Goal: Task Accomplishment & Management: Manage account settings

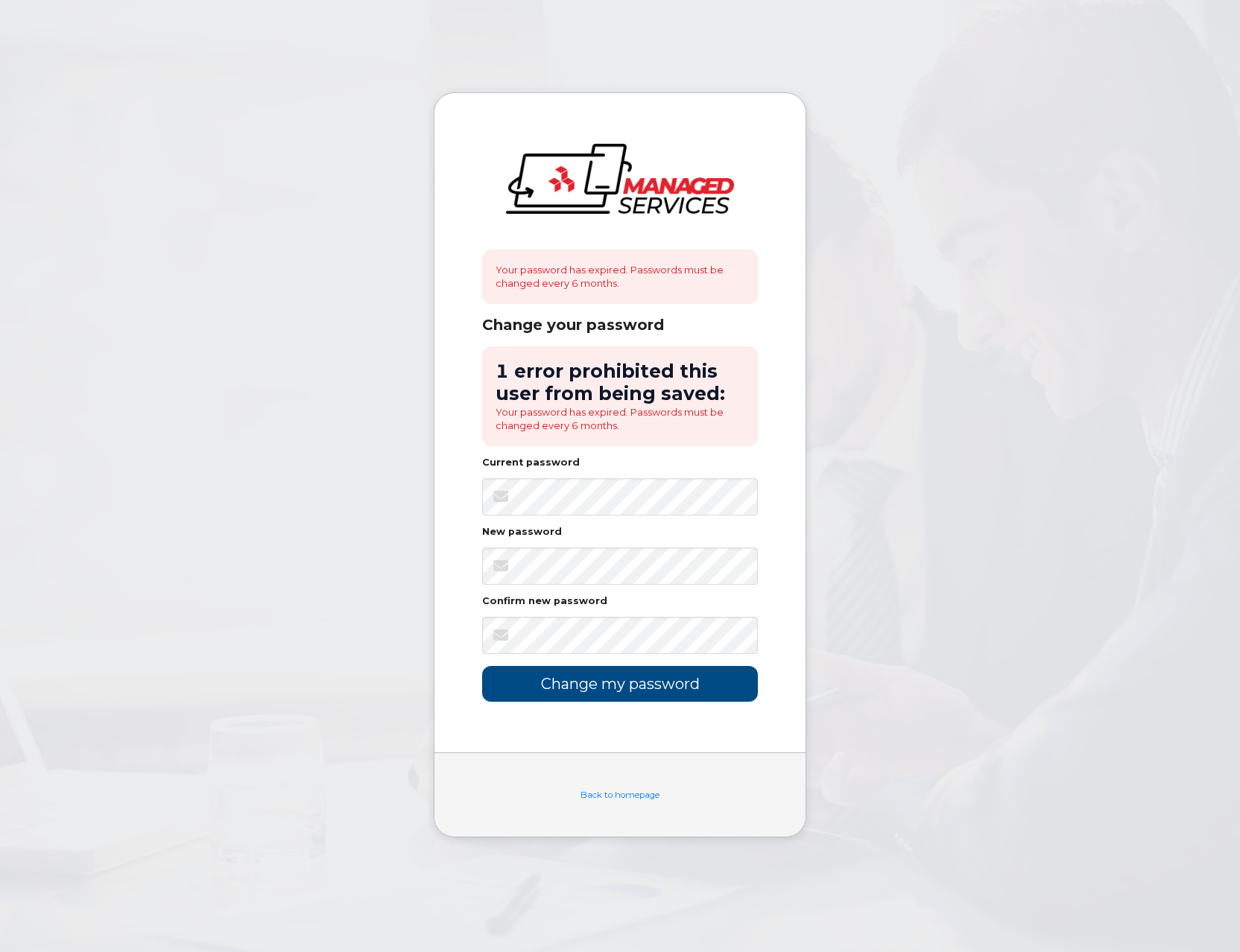
click at [689, 538] on div "New password" at bounding box center [619, 536] width 275 height 15
click at [643, 688] on input "Change my password" at bounding box center [619, 683] width 275 height 35
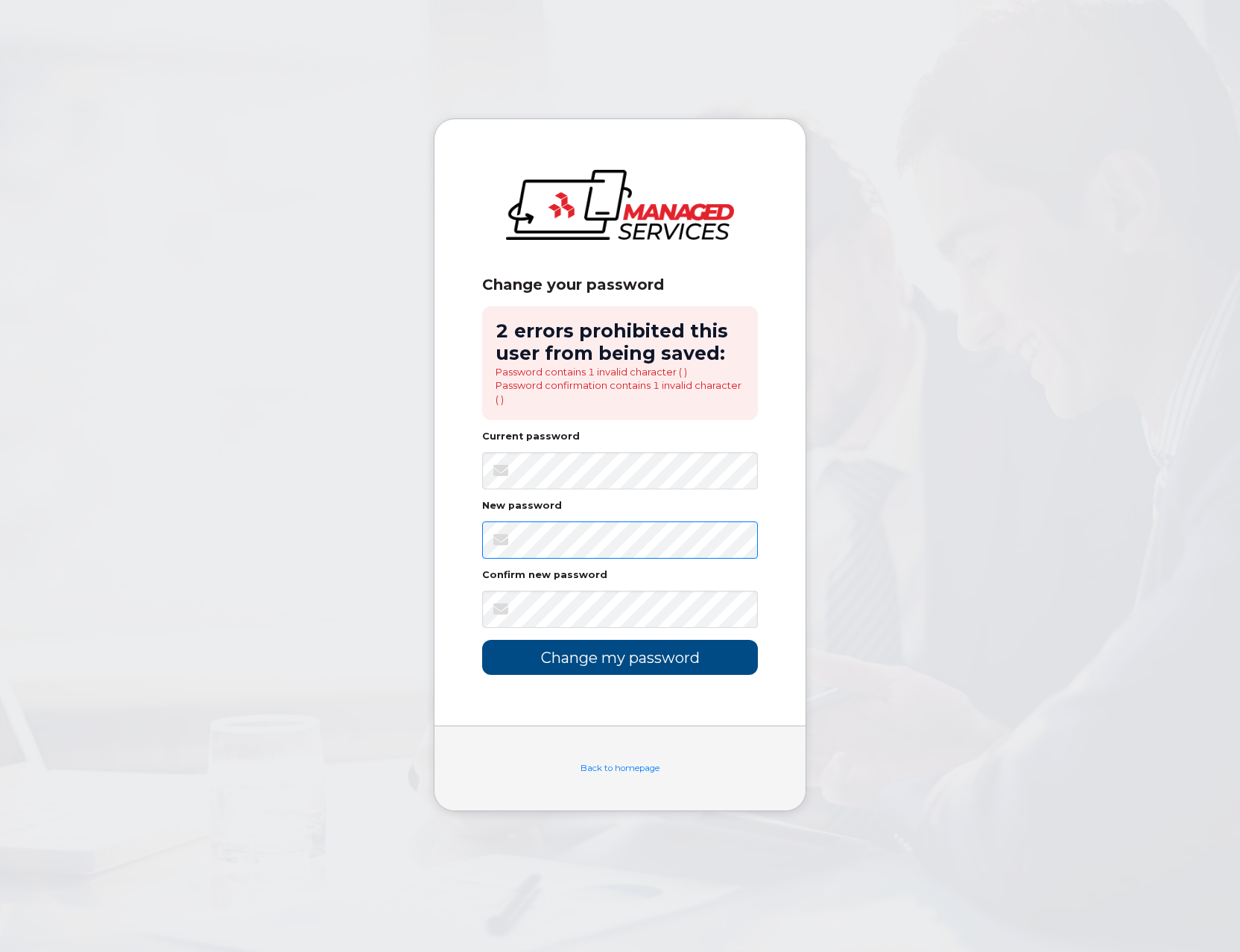
click at [383, 527] on body "Change your password 2 errors prohibited this user from being saved: Password c…" at bounding box center [620, 476] width 1240 height 952
click at [522, 675] on input "Change my password" at bounding box center [619, 657] width 275 height 35
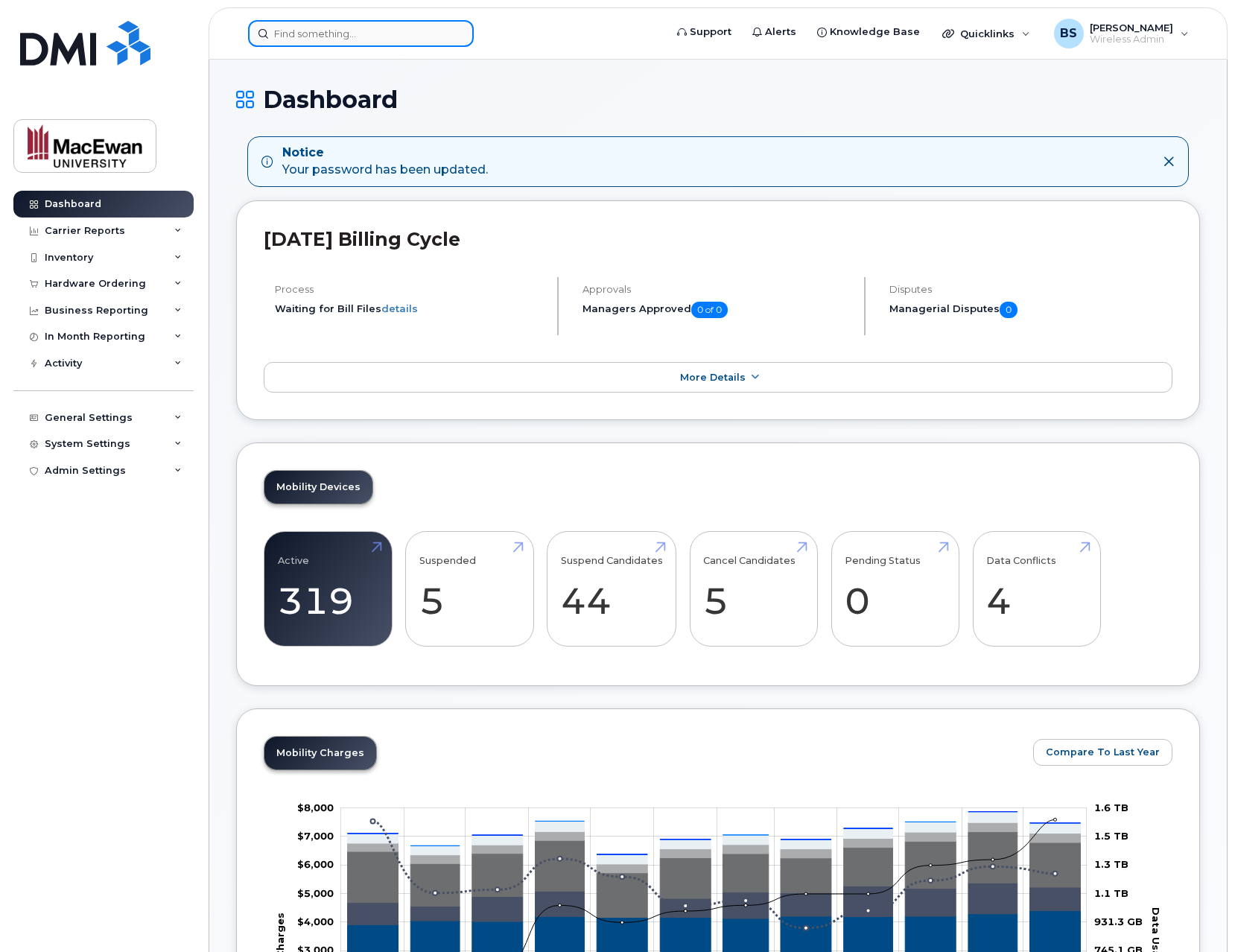
click at [364, 32] on input at bounding box center [361, 34] width 226 height 27
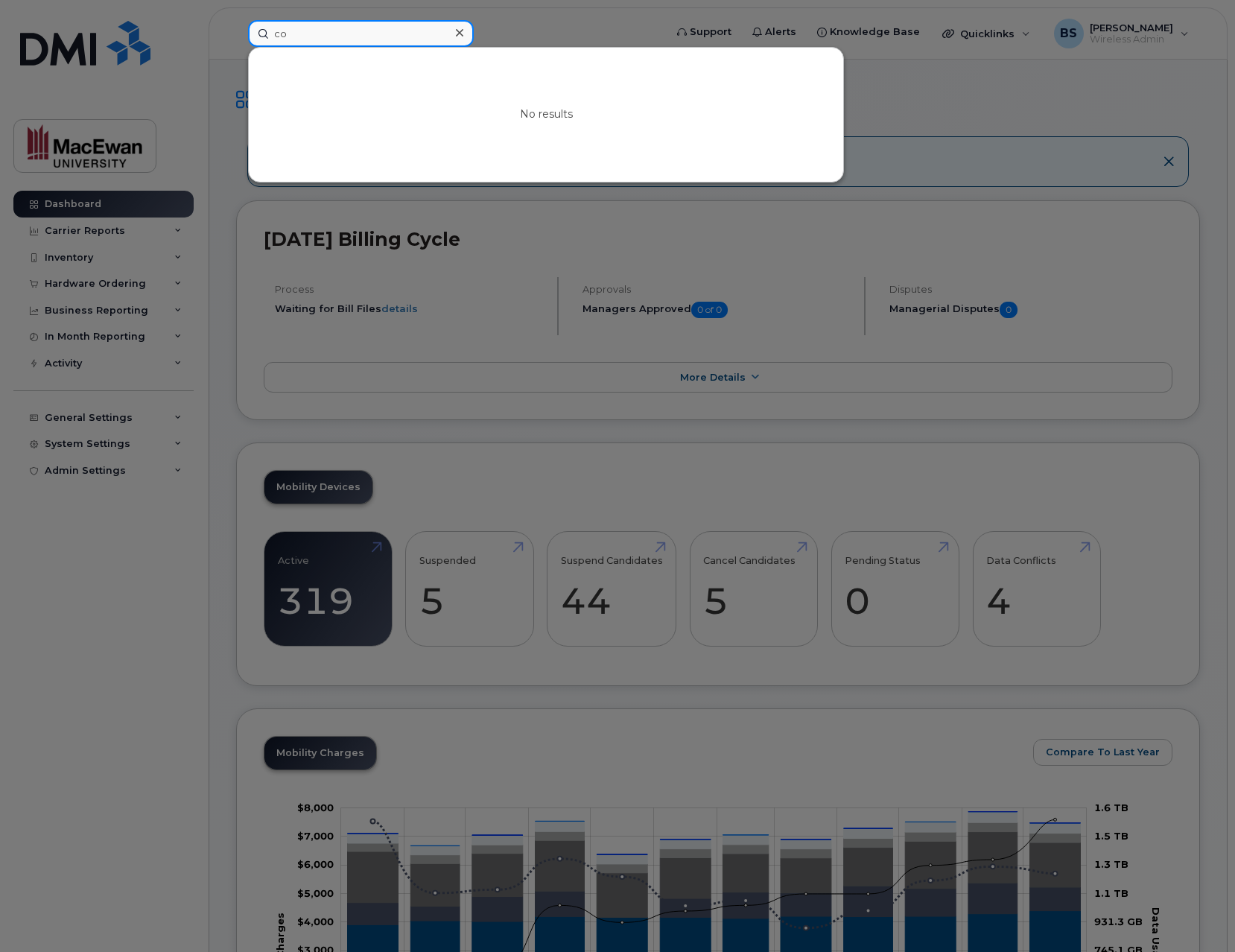
type input "c"
click at [356, 38] on input at bounding box center [361, 34] width 226 height 27
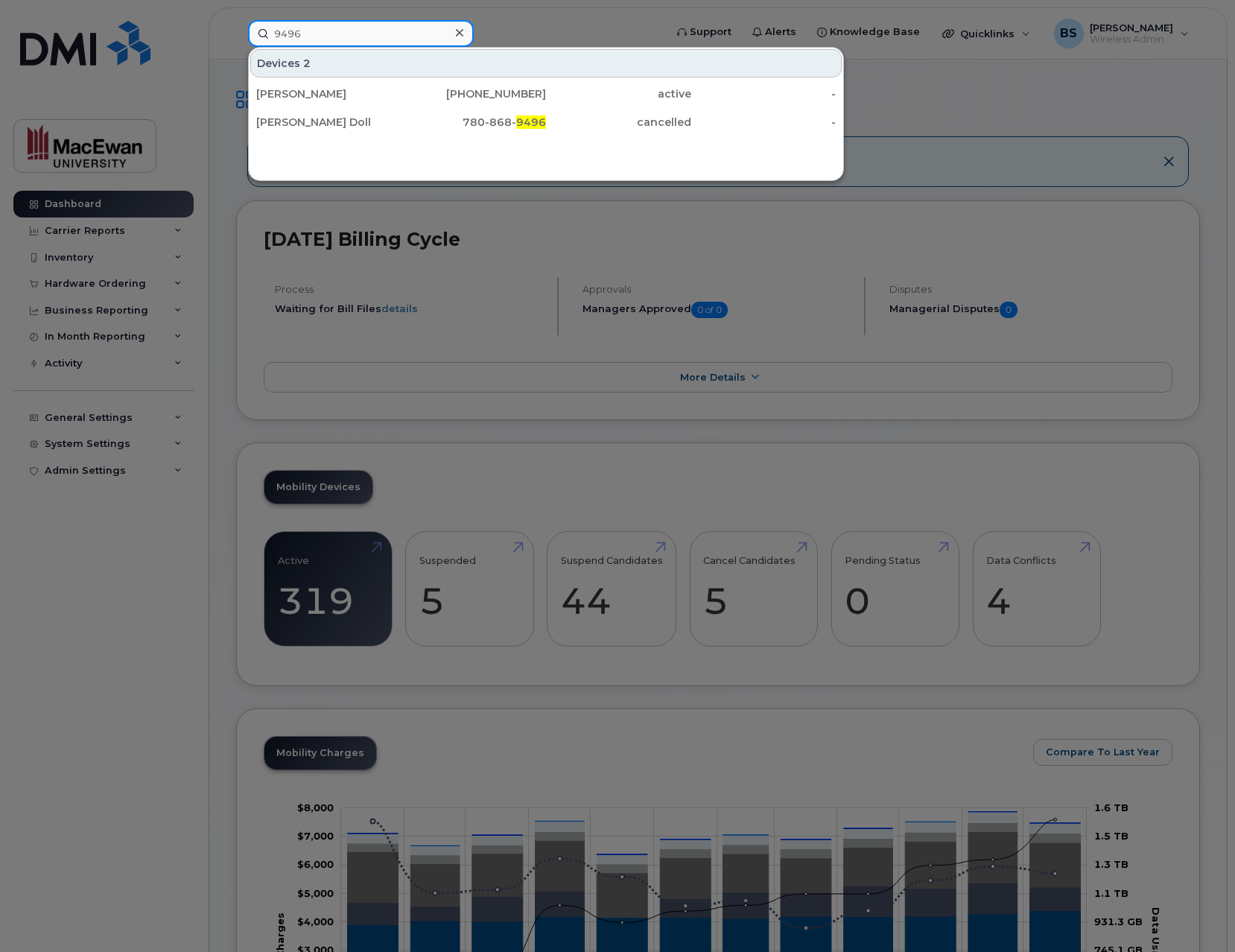
type input "9496"
click at [459, 33] on icon at bounding box center [460, 33] width 8 height 8
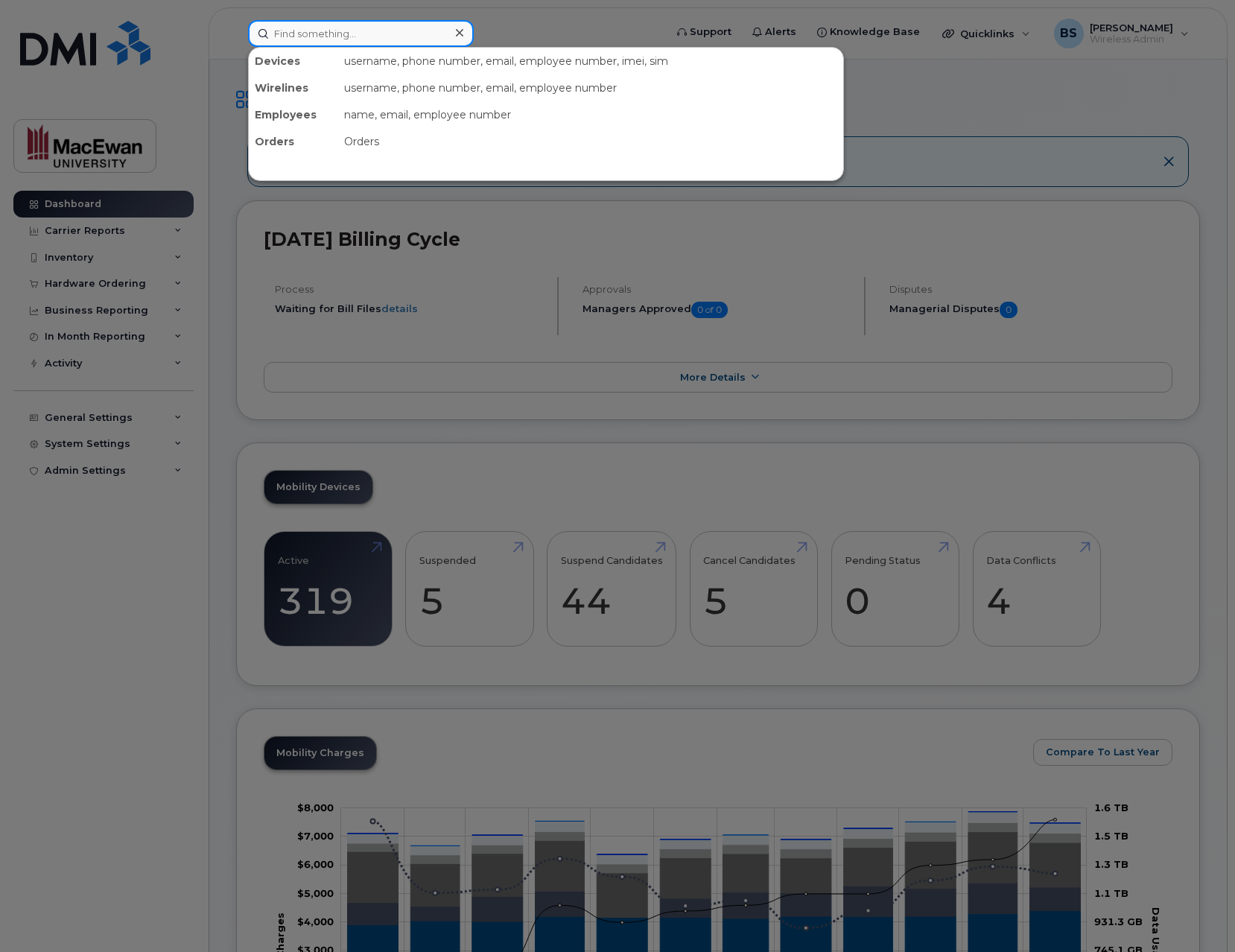
click at [459, 34] on div at bounding box center [361, 34] width 226 height 27
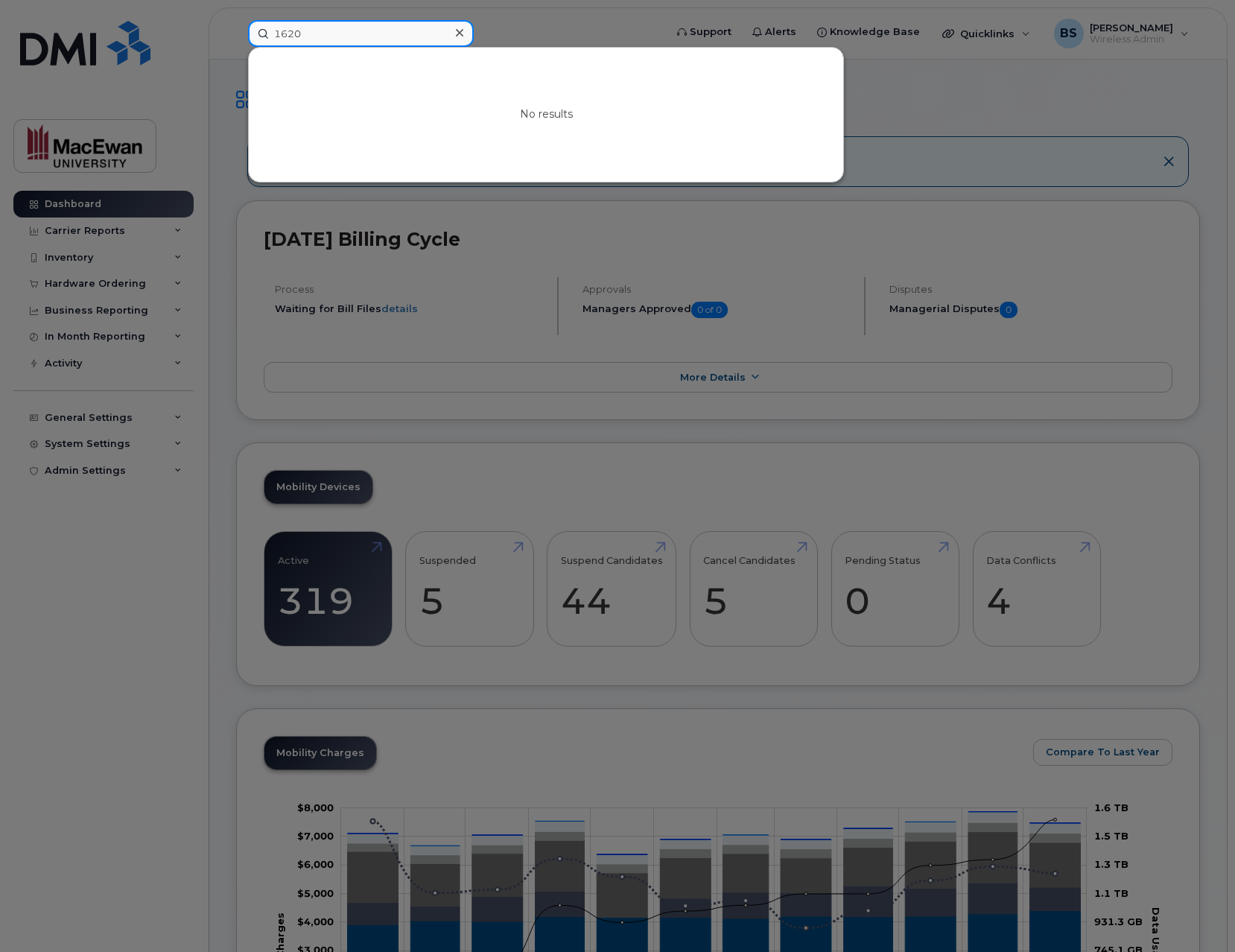
type input "1620"
click at [456, 29] on icon at bounding box center [460, 33] width 8 height 12
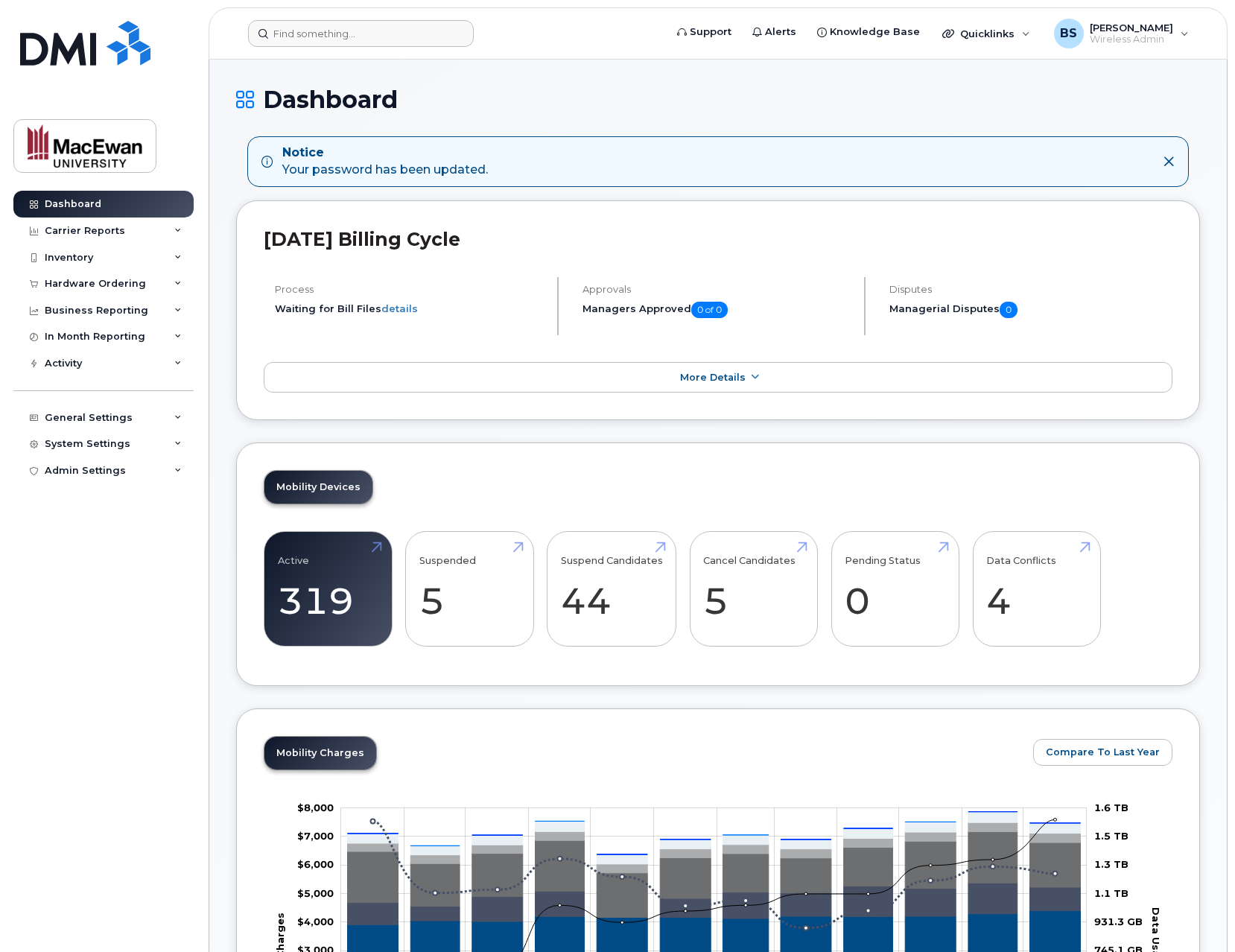
click at [359, 15] on header "Support Alerts Knowledge Base Quicklinks Suspend / Cancel Device Change SIM Car…" at bounding box center [718, 34] width 1019 height 52
click at [351, 29] on input at bounding box center [361, 34] width 226 height 27
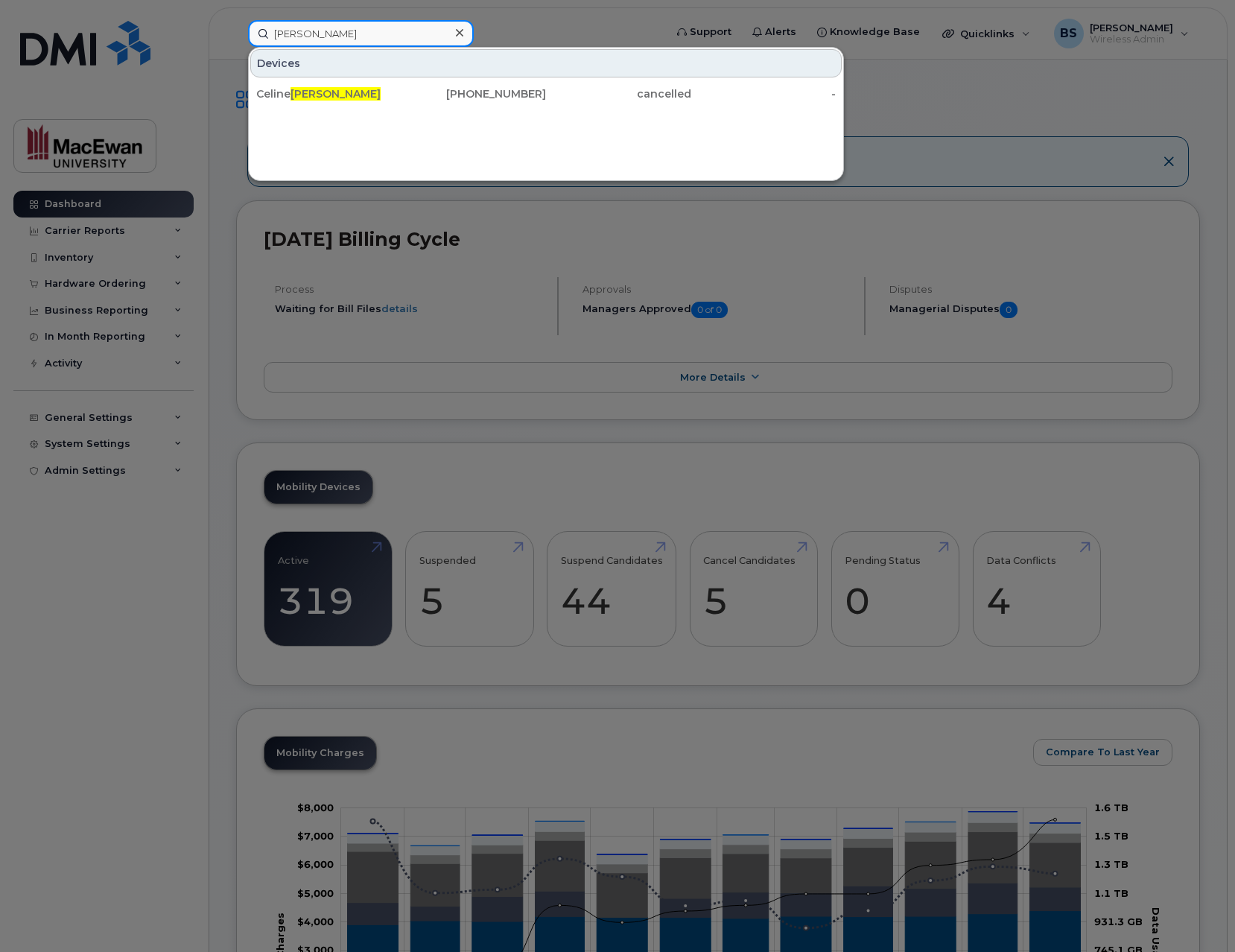
type input "[PERSON_NAME]"
click at [460, 31] on icon at bounding box center [460, 33] width 8 height 12
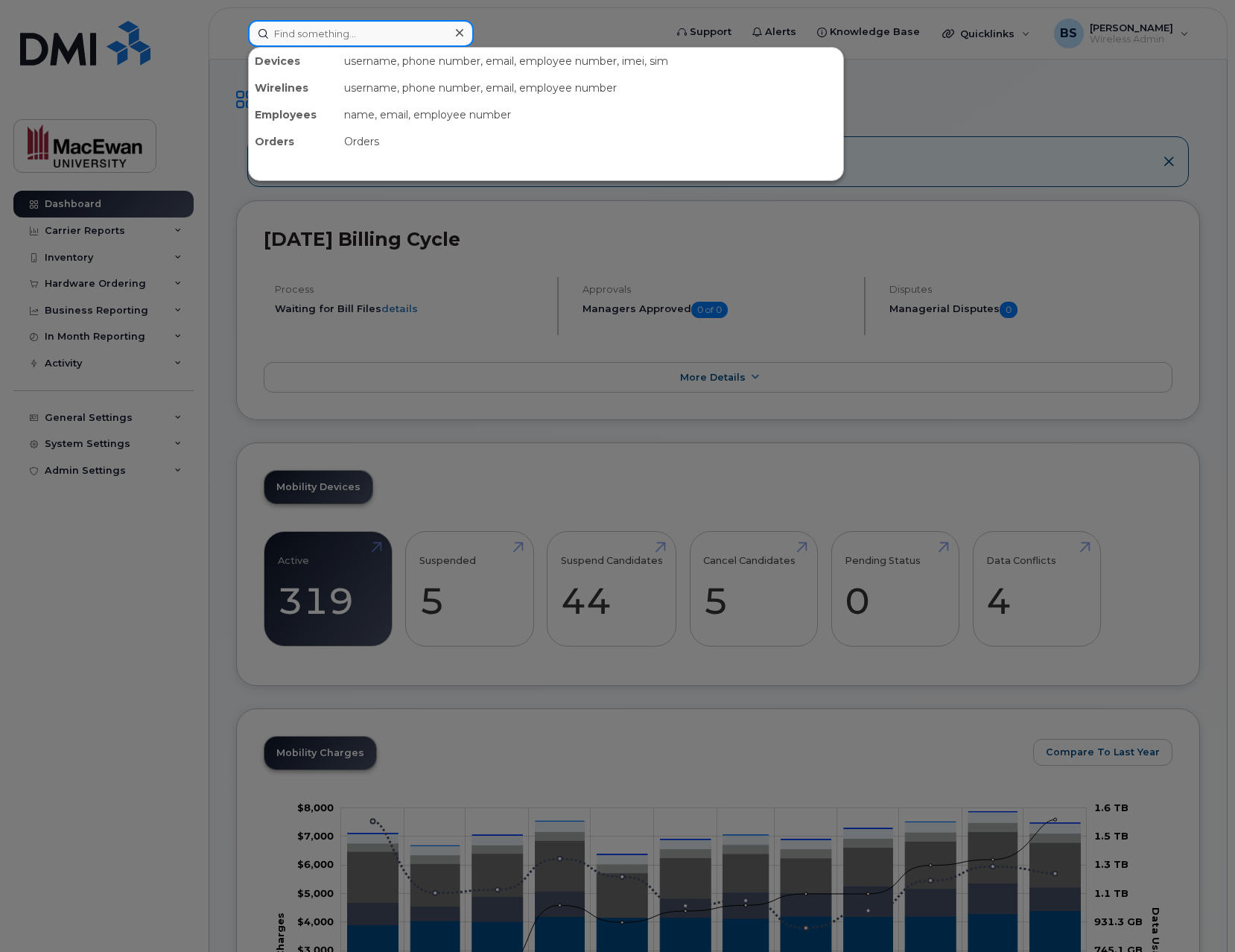
click at [423, 32] on input at bounding box center [361, 34] width 226 height 27
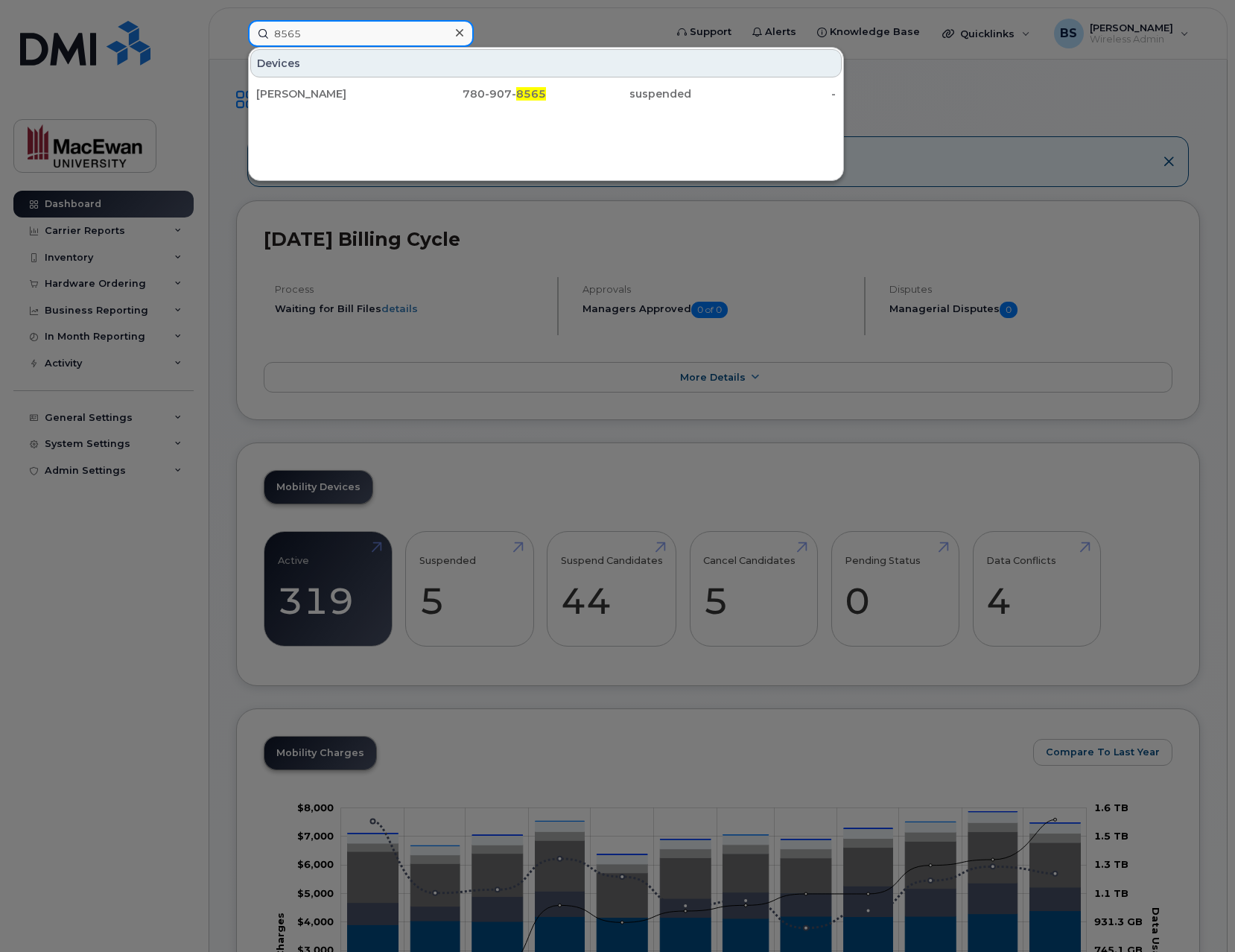
type input "8565"
